Goal: Task Accomplishment & Management: Use online tool/utility

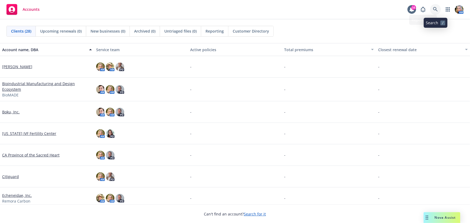
click at [436, 5] on link at bounding box center [435, 9] width 11 height 11
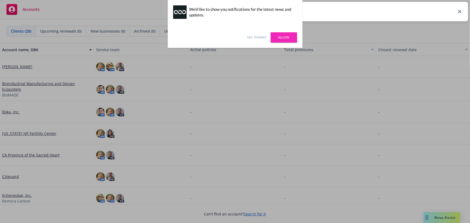
type input "true"
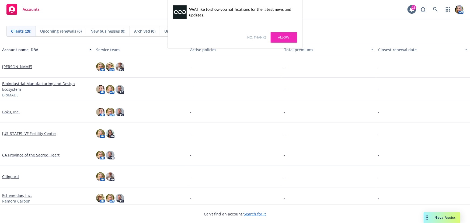
click at [262, 38] on link "No, thanks" at bounding box center [257, 37] width 19 height 5
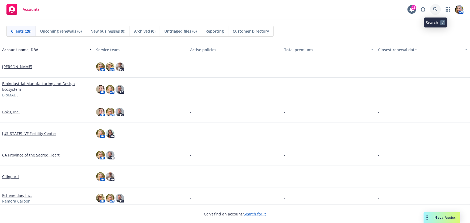
click at [435, 10] on icon at bounding box center [435, 9] width 5 height 5
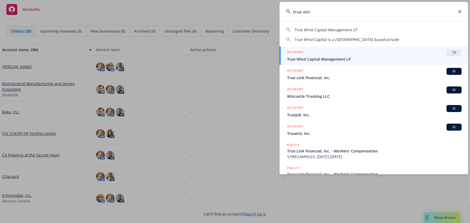
type input "true win"
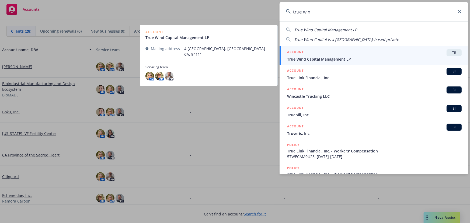
click at [323, 53] on div "ACCOUNT TR" at bounding box center [374, 52] width 175 height 7
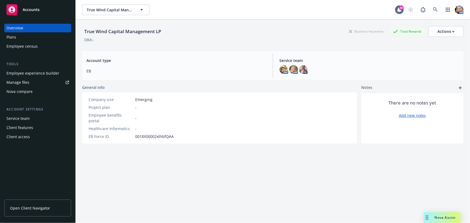
click at [37, 212] on link "Open Client Navigator" at bounding box center [37, 208] width 67 height 17
click at [19, 74] on div "Employee experience builder" at bounding box center [32, 73] width 53 height 9
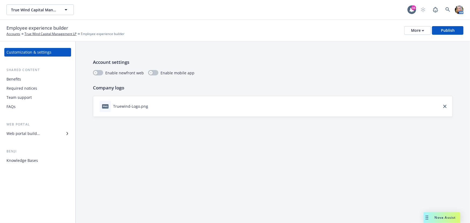
click at [34, 134] on div "Web portal builder" at bounding box center [22, 133] width 33 height 9
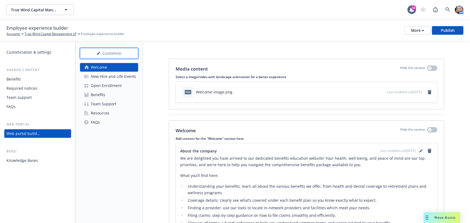
click at [114, 52] on div "Customize" at bounding box center [109, 53] width 40 height 10
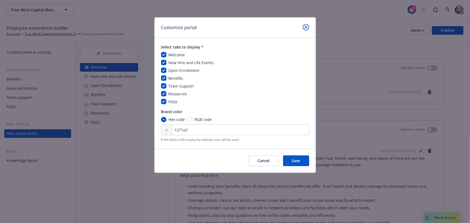
click at [304, 27] on icon "close" at bounding box center [305, 27] width 3 height 3
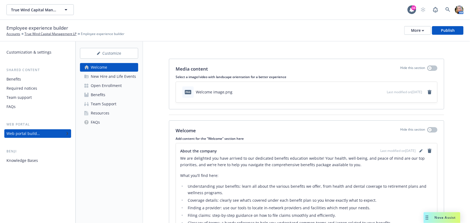
click at [35, 53] on div "Customization & settings" at bounding box center [28, 52] width 45 height 9
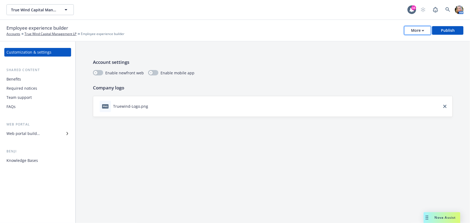
click at [413, 31] on div "More" at bounding box center [417, 30] width 13 height 8
click at [369, 44] on link "Copy preview link" at bounding box center [392, 42] width 80 height 11
